Goal: Task Accomplishment & Management: Manage account settings

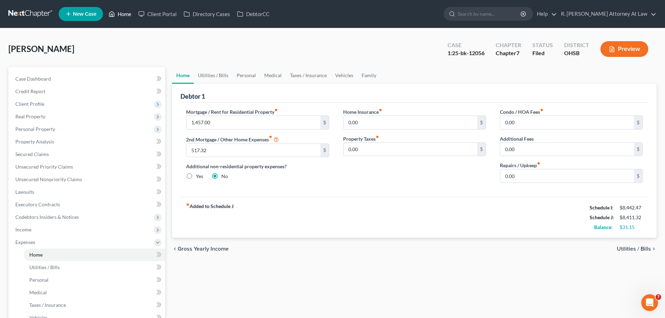
click at [120, 13] on link "Home" at bounding box center [120, 14] width 30 height 13
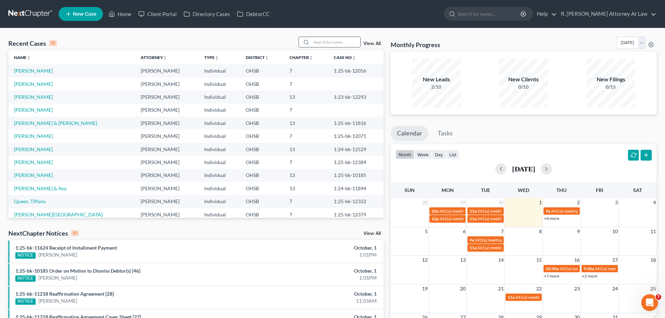
click at [316, 41] on input "search" at bounding box center [336, 42] width 49 height 10
type input "[PERSON_NAME]"
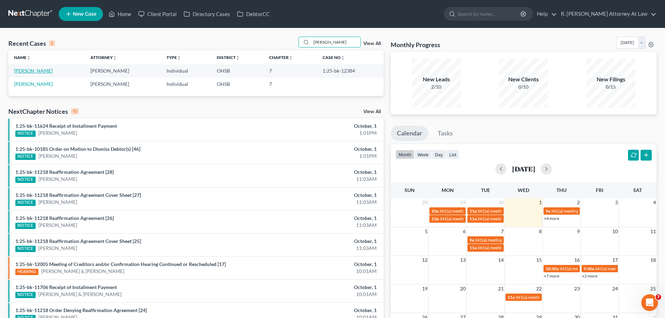
click at [21, 69] on link "[PERSON_NAME]" at bounding box center [33, 71] width 39 height 6
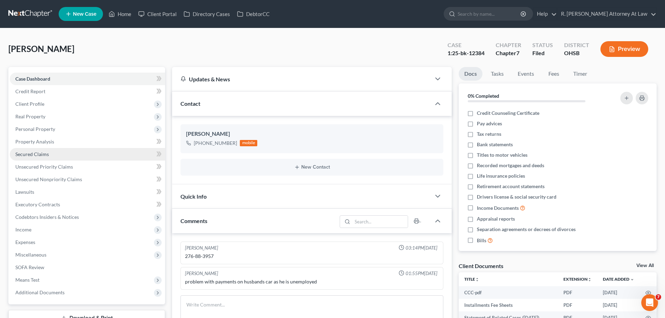
click at [36, 152] on span "Secured Claims" at bounding box center [32, 154] width 34 height 6
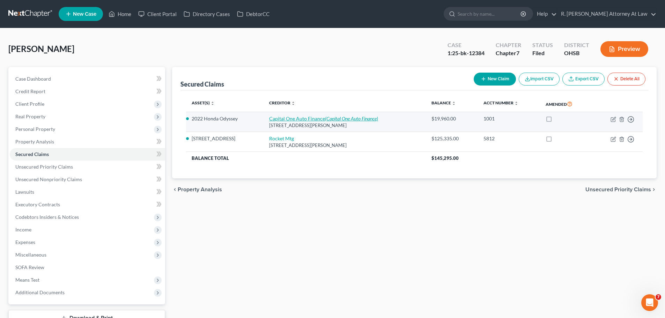
click at [298, 120] on link "Capital One Auto Finance (Capital One Auto Finance)" at bounding box center [323, 119] width 109 height 6
select select "14"
select select "2"
select select "0"
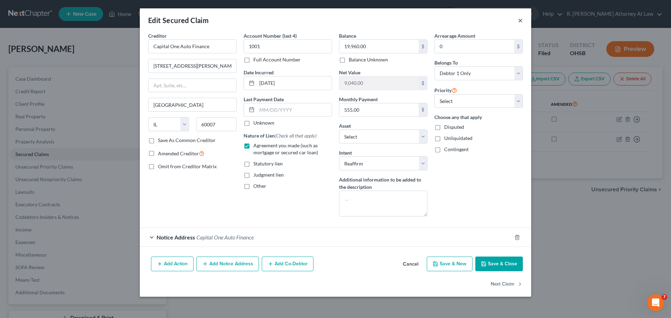
click at [521, 20] on button "×" at bounding box center [520, 20] width 5 height 8
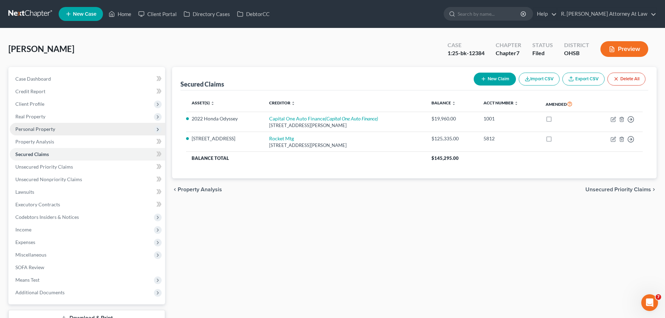
click at [41, 130] on span "Personal Property" at bounding box center [35, 129] width 40 height 6
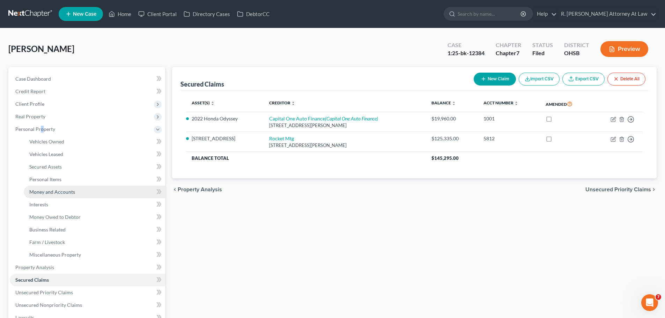
click at [58, 196] on link "Money and Accounts" at bounding box center [94, 192] width 141 height 13
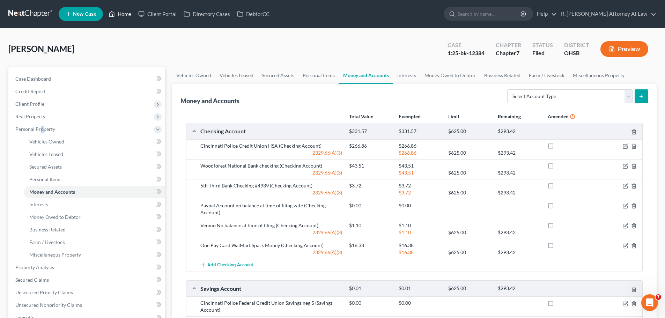
click at [126, 13] on link "Home" at bounding box center [120, 14] width 30 height 13
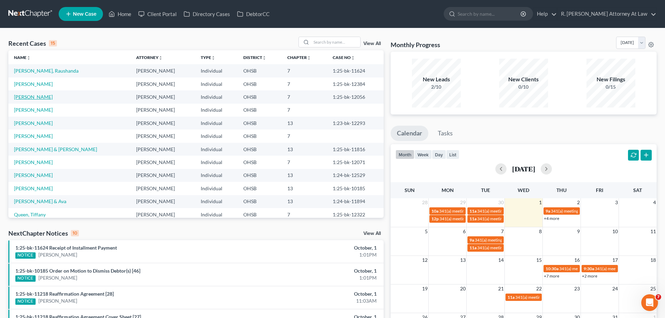
click at [29, 96] on link "[PERSON_NAME]" at bounding box center [33, 97] width 39 height 6
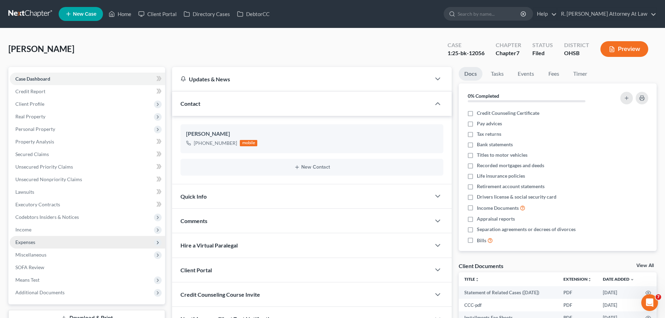
click at [33, 246] on span "Expenses" at bounding box center [87, 242] width 155 height 13
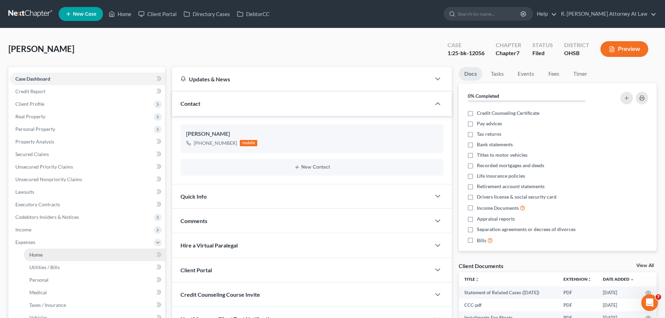
click at [47, 255] on link "Home" at bounding box center [94, 255] width 141 height 13
